Goal: Information Seeking & Learning: Check status

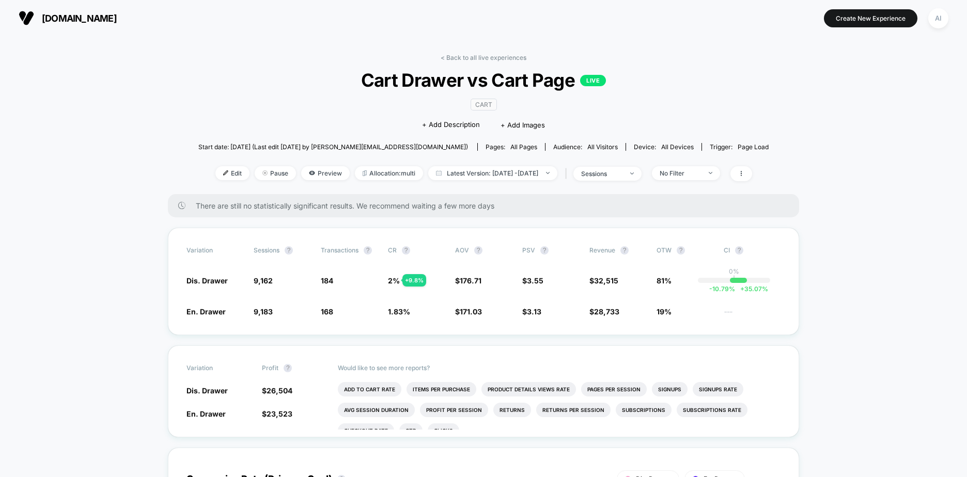
click at [399, 194] on div "There are still no statistically significant results. We recommend waiting a fe…" at bounding box center [483, 205] width 631 height 23
click at [399, 190] on div "< Back to all live experiences Cart Drawer vs Cart Page LIVE CART Click to edit…" at bounding box center [483, 124] width 570 height 140
click at [309, 174] on icon at bounding box center [312, 173] width 6 height 4
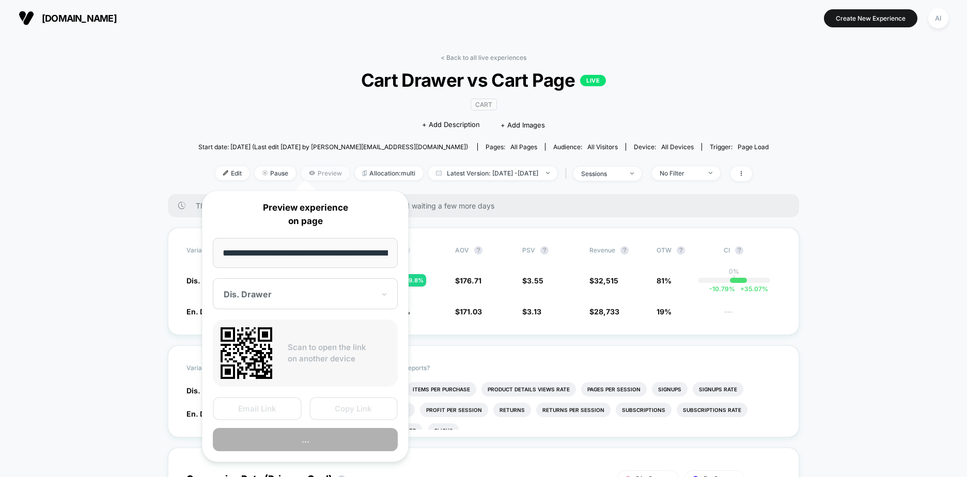
scroll to position [0, 105]
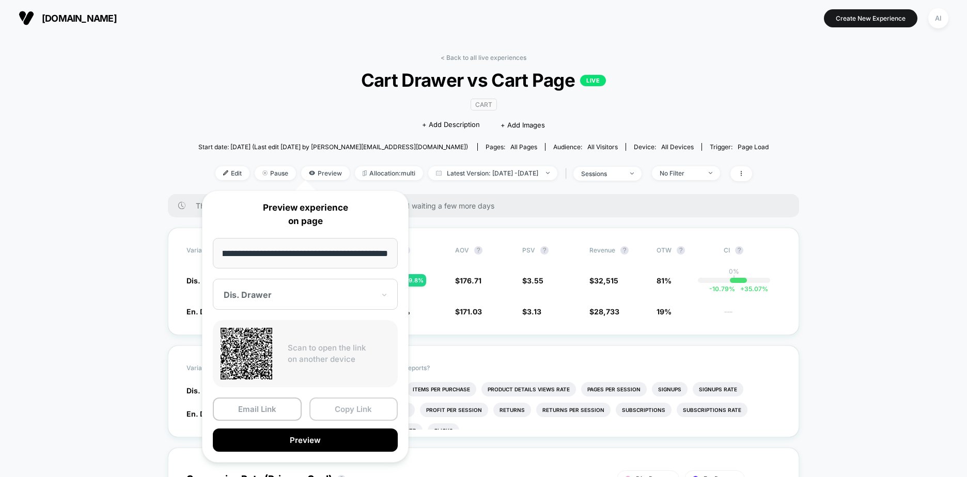
click at [341, 406] on button "Copy Link" at bounding box center [353, 409] width 89 height 23
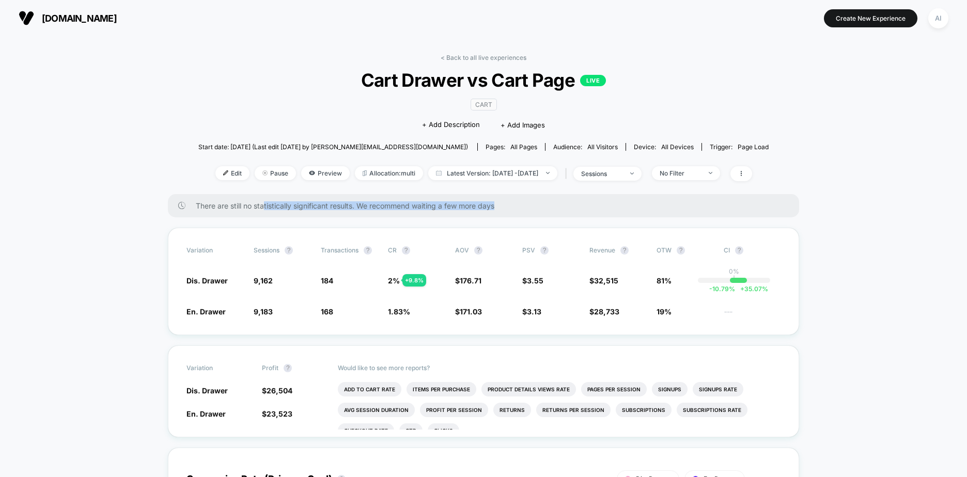
drag, startPoint x: 268, startPoint y: 205, endPoint x: 543, endPoint y: 219, distance: 275.7
drag, startPoint x: 543, startPoint y: 219, endPoint x: 609, endPoint y: 215, distance: 66.2
click at [609, 215] on div "There are still no statistically significant results. We recommend waiting a fe…" at bounding box center [483, 205] width 631 height 23
